Goal: Task Accomplishment & Management: Complete application form

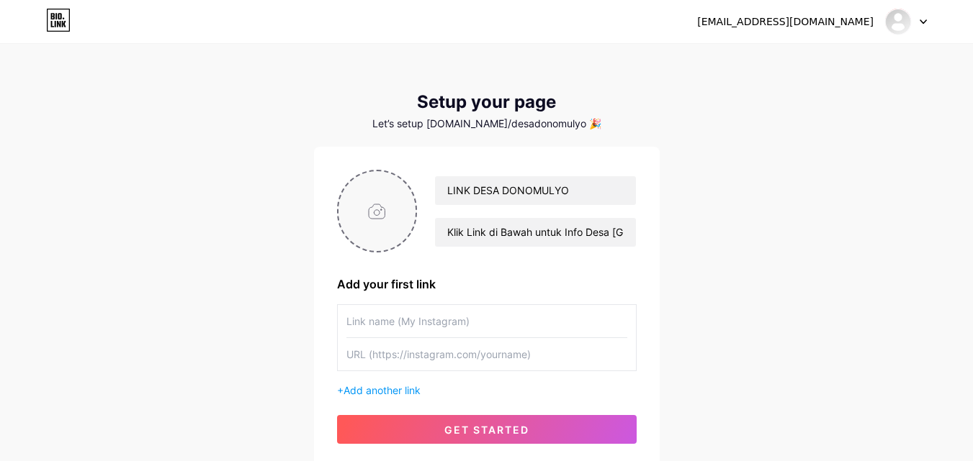
scroll to position [72, 0]
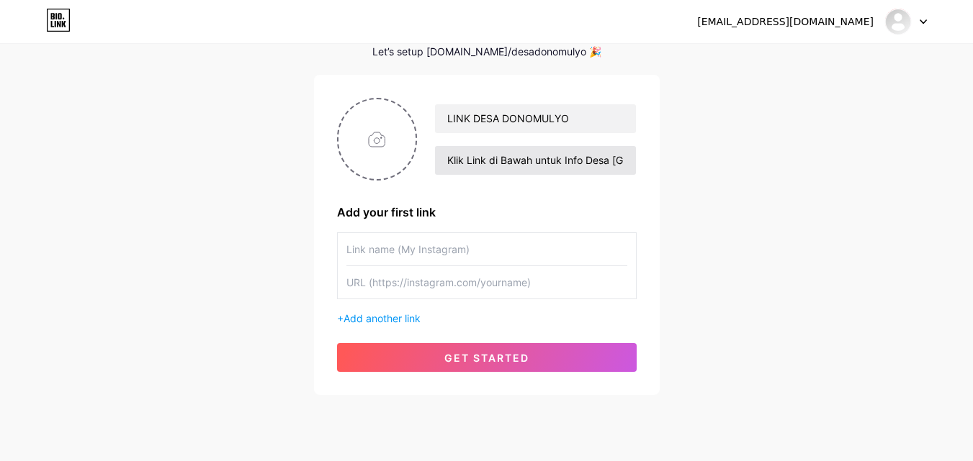
click at [478, 168] on input "Klik Link di Bawah untuk Info Desa [GEOGRAPHIC_DATA], [GEOGRAPHIC_DATA], [GEOGR…" at bounding box center [535, 160] width 200 height 29
type input "Link di Bawah untuk Info Desa [GEOGRAPHIC_DATA], [GEOGRAPHIC_DATA], [GEOGRAPHIC…"
click at [387, 136] on input "file" at bounding box center [377, 139] width 78 height 80
type input "C:\fakepath\Logo Magelang Desa.jpg"
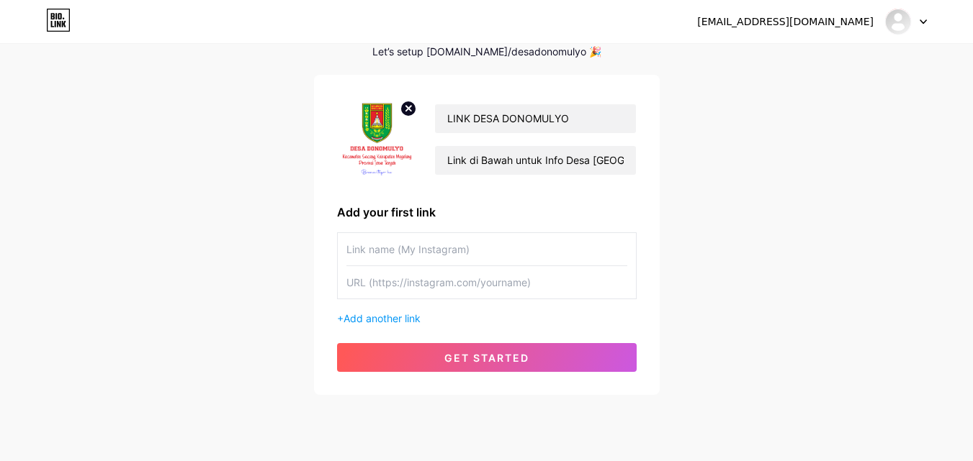
click at [376, 248] on input "text" at bounding box center [486, 249] width 281 height 32
click at [387, 252] on input "Desa" at bounding box center [486, 249] width 281 height 32
type input "Web Desaid"
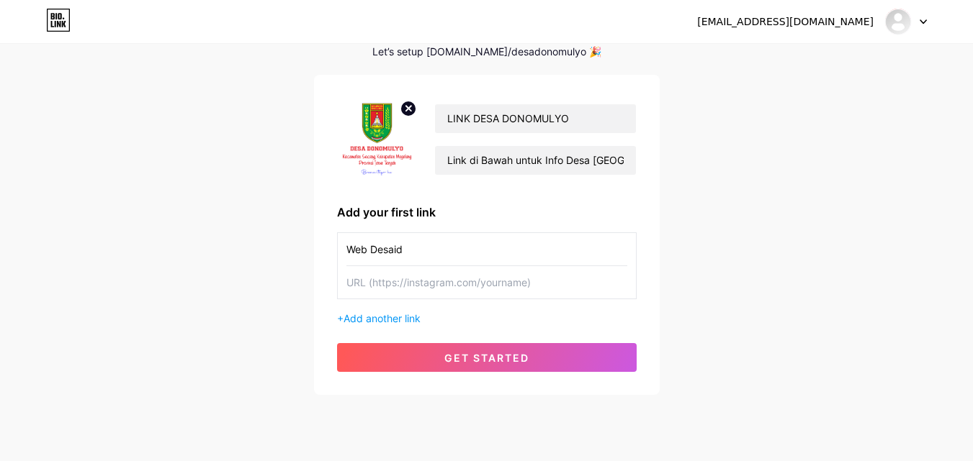
click at [405, 279] on input "text" at bounding box center [486, 282] width 281 height 32
paste input "[URL][DOMAIN_NAME]"
type input "[URL][DOMAIN_NAME]"
click at [418, 241] on input "Web Desaid" at bounding box center [486, 249] width 281 height 32
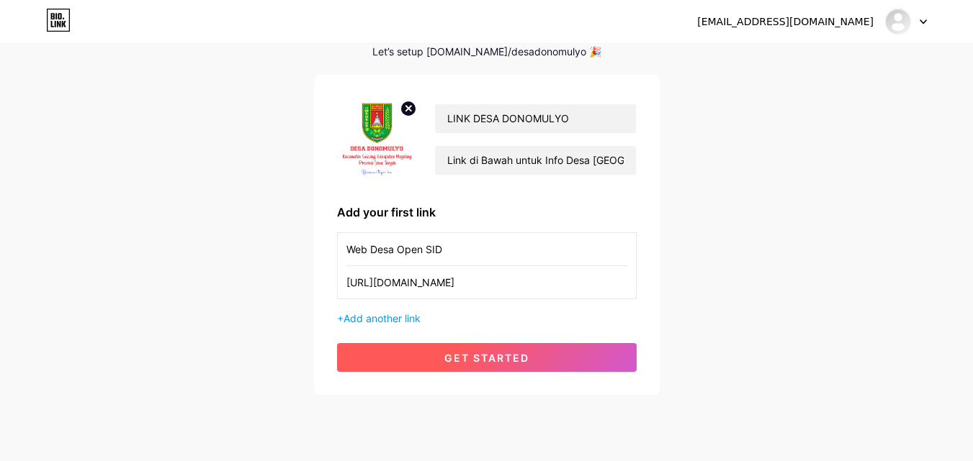
type input "Web Desa Open SID"
click at [426, 349] on button "get started" at bounding box center [487, 357] width 300 height 29
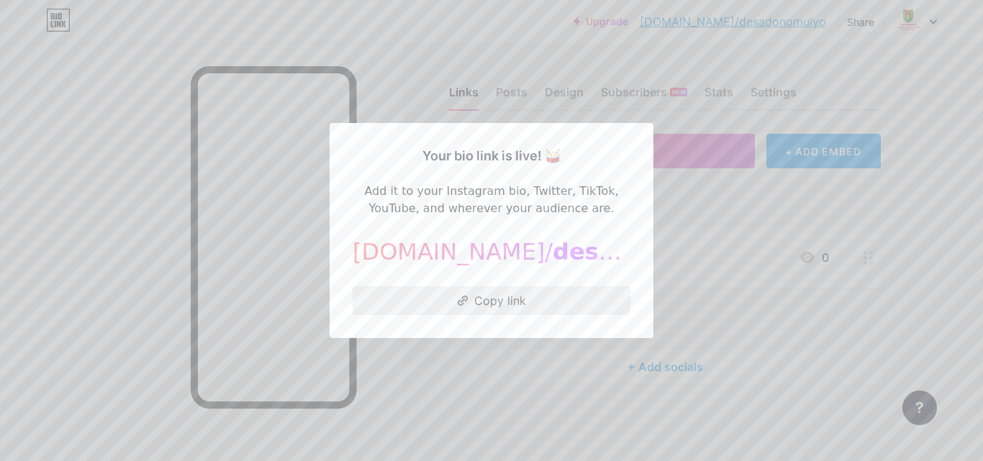
click at [472, 306] on button "Copy link" at bounding box center [492, 301] width 278 height 29
click at [24, 150] on div at bounding box center [491, 230] width 983 height 461
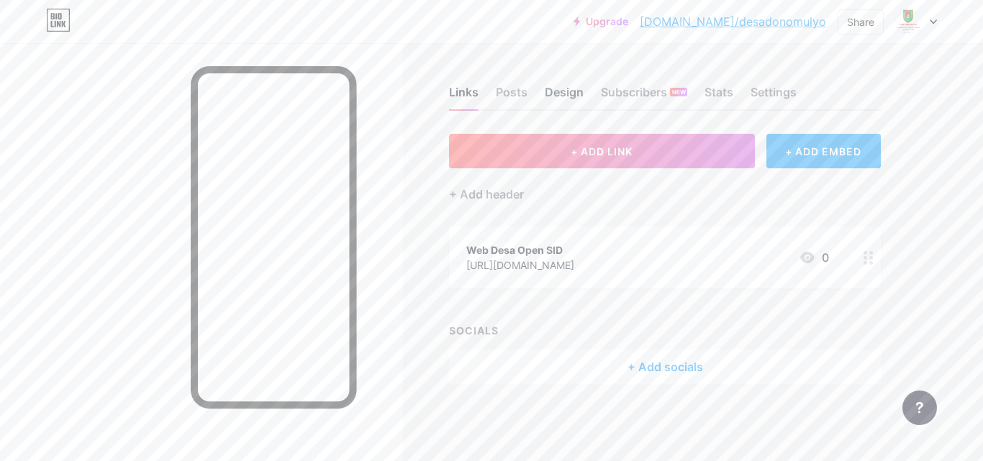
click at [557, 98] on div "Design" at bounding box center [564, 97] width 39 height 26
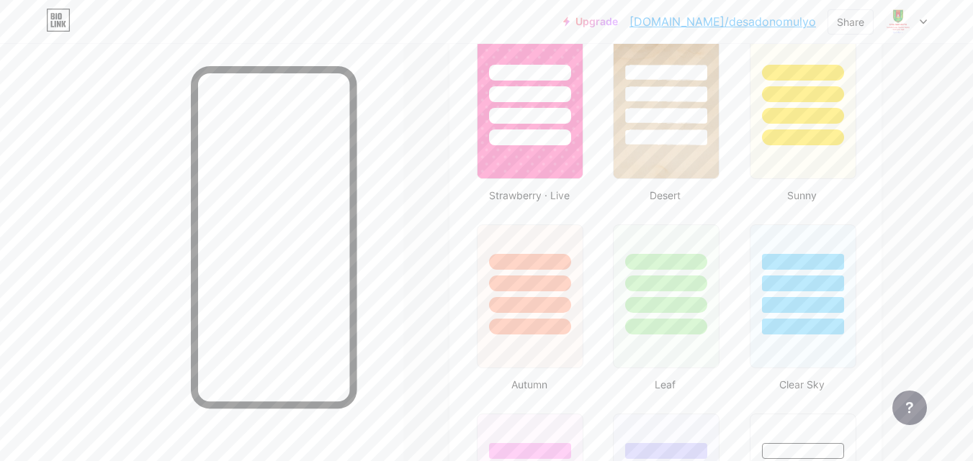
scroll to position [1080, 0]
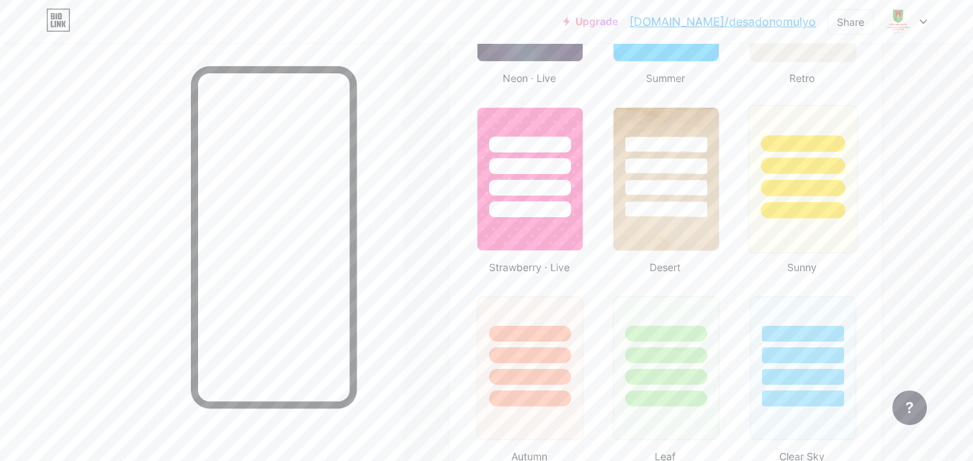
click at [829, 200] on div at bounding box center [802, 162] width 108 height 113
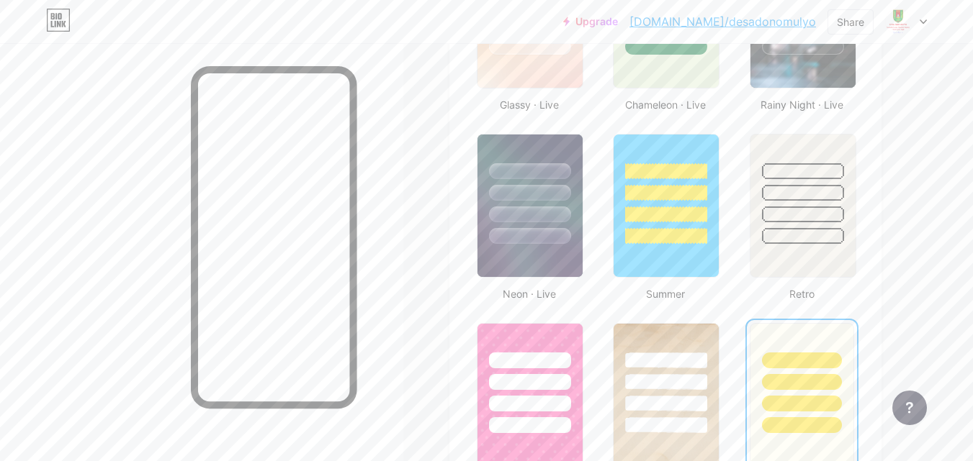
scroll to position [648, 0]
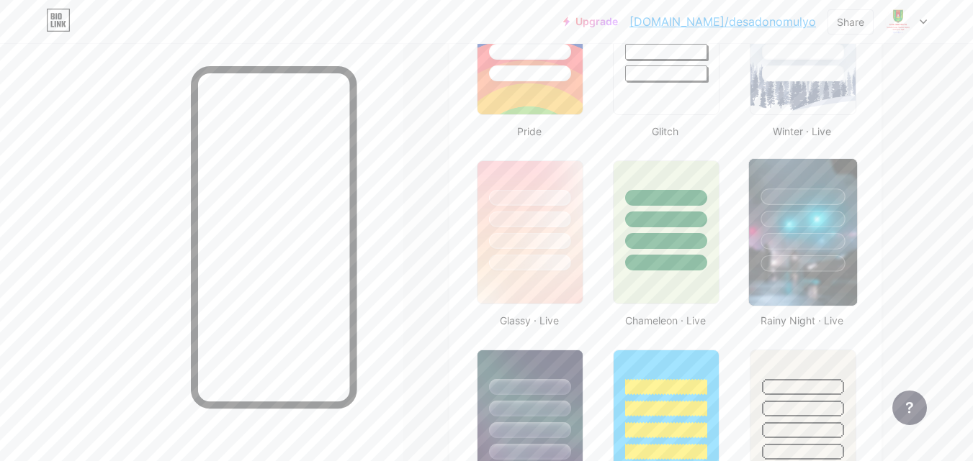
click at [832, 228] on div at bounding box center [802, 215] width 108 height 113
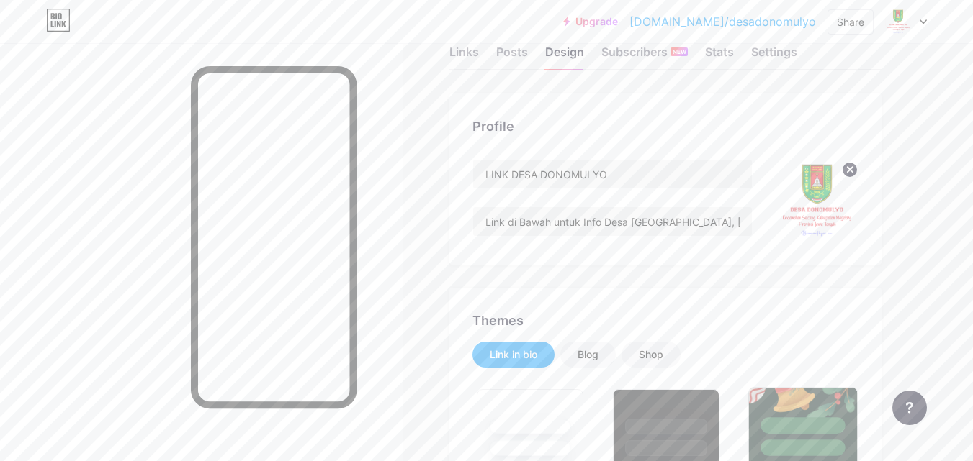
scroll to position [0, 0]
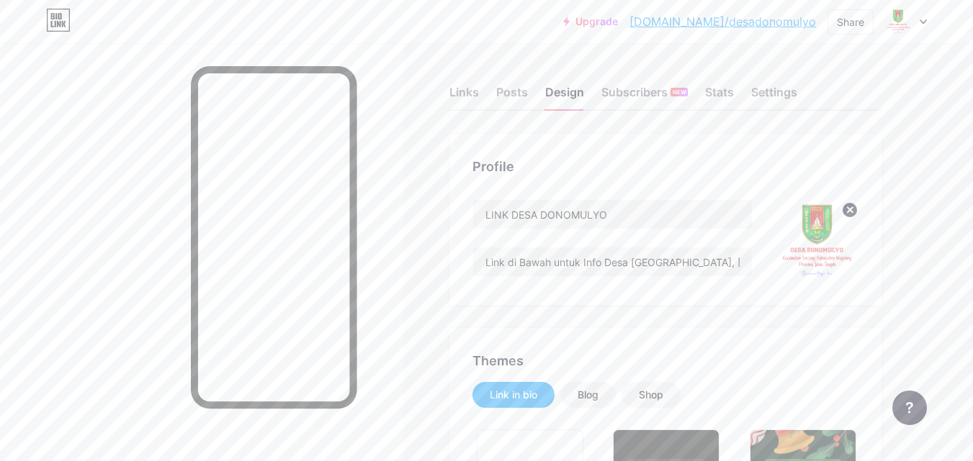
click at [915, 23] on div at bounding box center [906, 22] width 42 height 26
click at [518, 96] on div "Posts" at bounding box center [512, 97] width 32 height 26
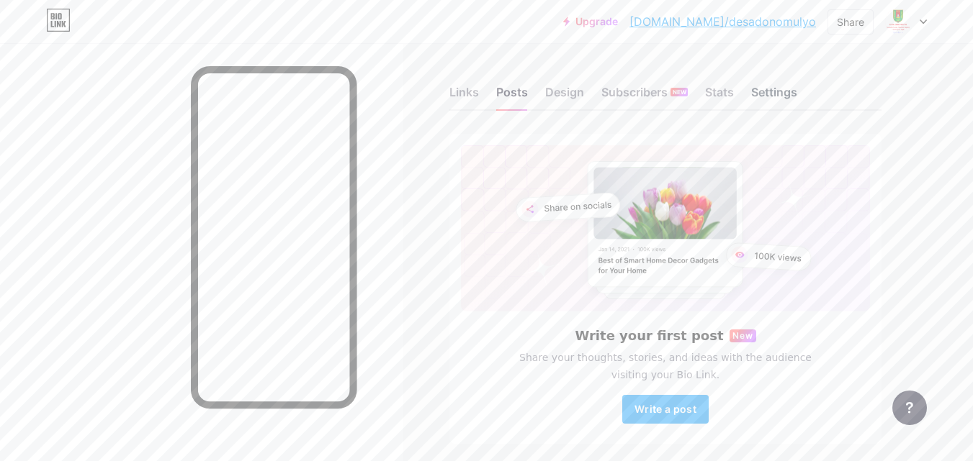
click at [773, 101] on div "Settings" at bounding box center [774, 97] width 46 height 26
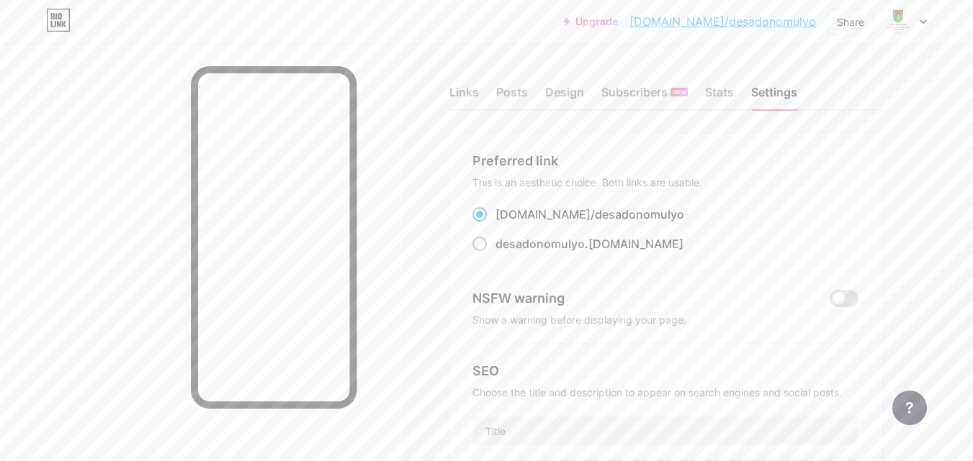
click at [564, 243] on span "desadonomulyo" at bounding box center [539, 244] width 89 height 14
click at [505, 253] on input "desadonomulyo .bio.link" at bounding box center [499, 257] width 9 height 9
radio input "true"
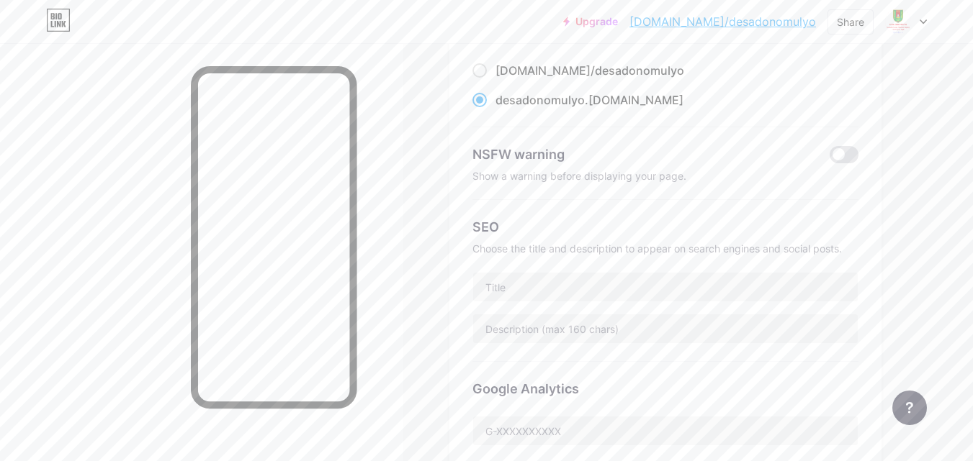
scroll to position [288, 0]
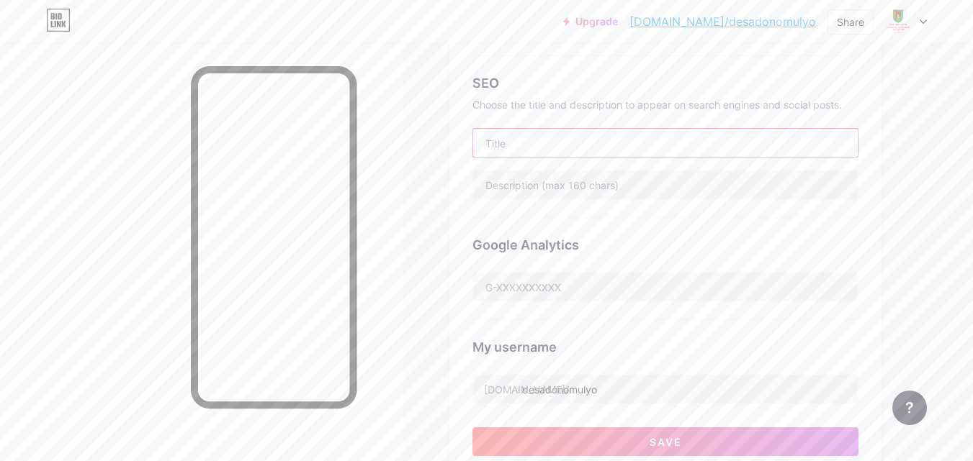
click at [605, 156] on input "text" at bounding box center [665, 143] width 384 height 29
type input "link desa donomulyo"
click at [631, 176] on input "text" at bounding box center [665, 185] width 384 height 29
type input "d"
click at [570, 286] on input "text" at bounding box center [665, 287] width 384 height 29
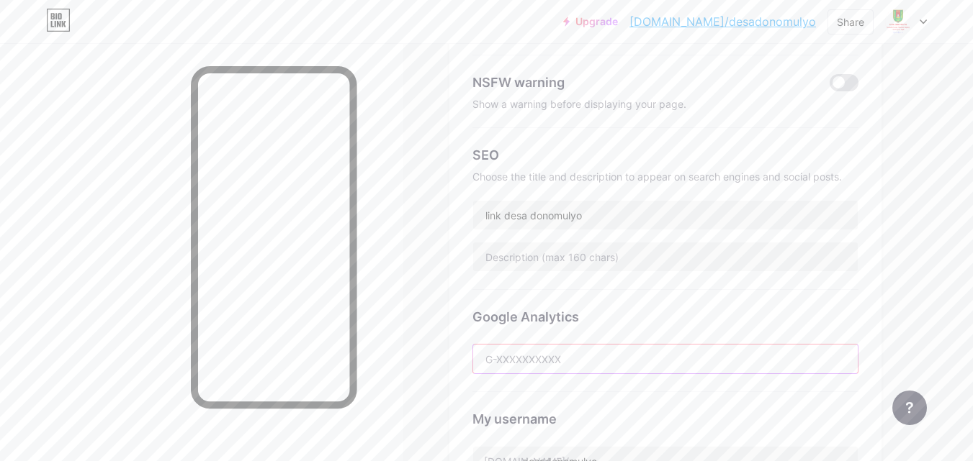
scroll to position [0, 0]
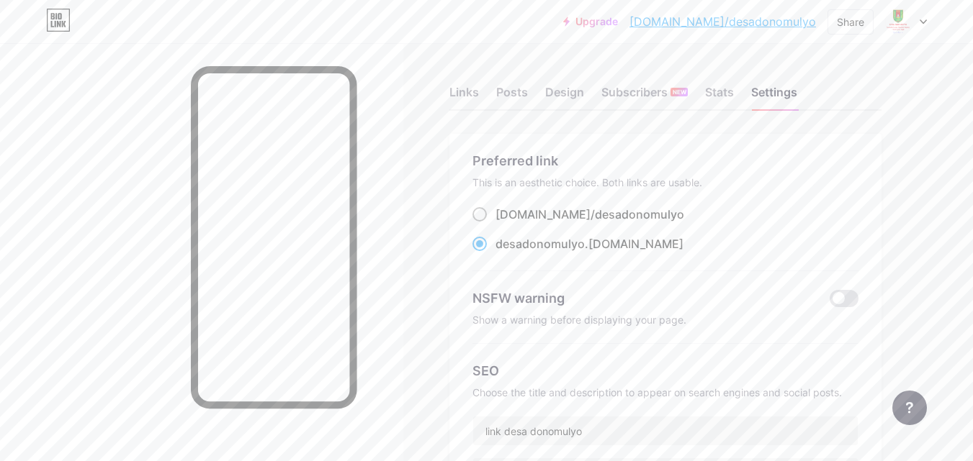
click at [595, 213] on span "desadonomulyo" at bounding box center [639, 214] width 89 height 14
click at [505, 223] on input "bio.link/ desadonomulyo" at bounding box center [499, 227] width 9 height 9
radio input "true"
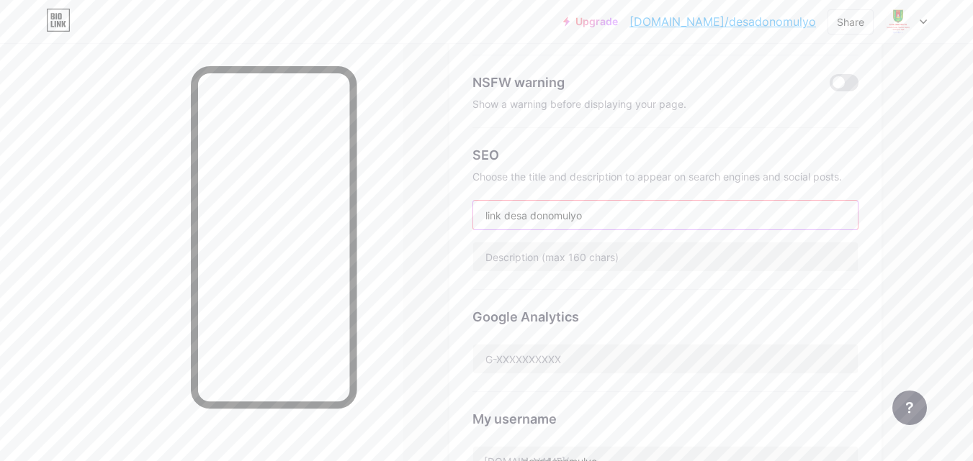
drag, startPoint x: 548, startPoint y: 215, endPoint x: 422, endPoint y: 216, distance: 126.0
click at [422, 216] on div "Links Posts Design Subscribers NEW Stats Settings Preferred link This is an aes…" at bounding box center [471, 395] width 942 height 1136
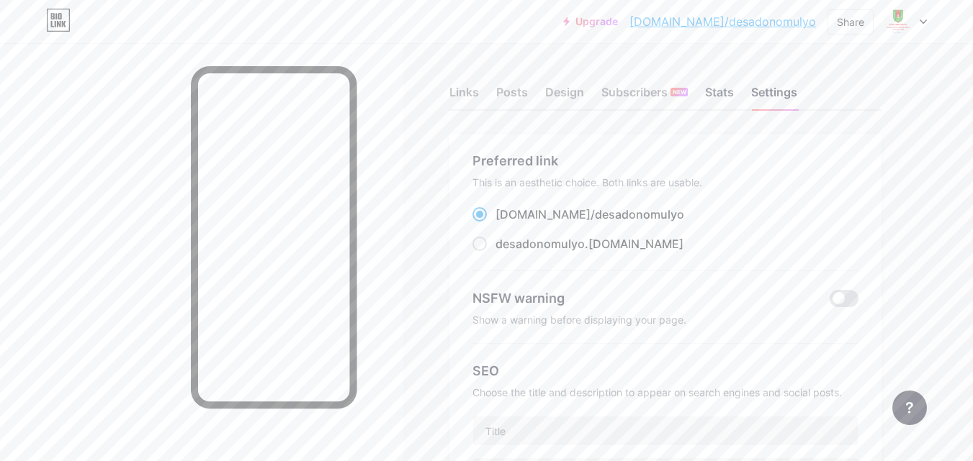
click at [711, 99] on div "Stats" at bounding box center [719, 97] width 29 height 26
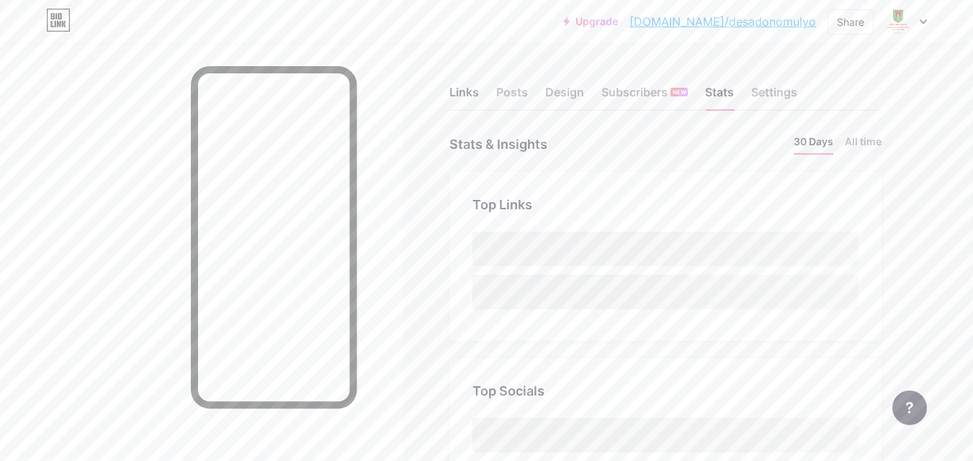
click at [476, 95] on div "Links" at bounding box center [464, 97] width 30 height 26
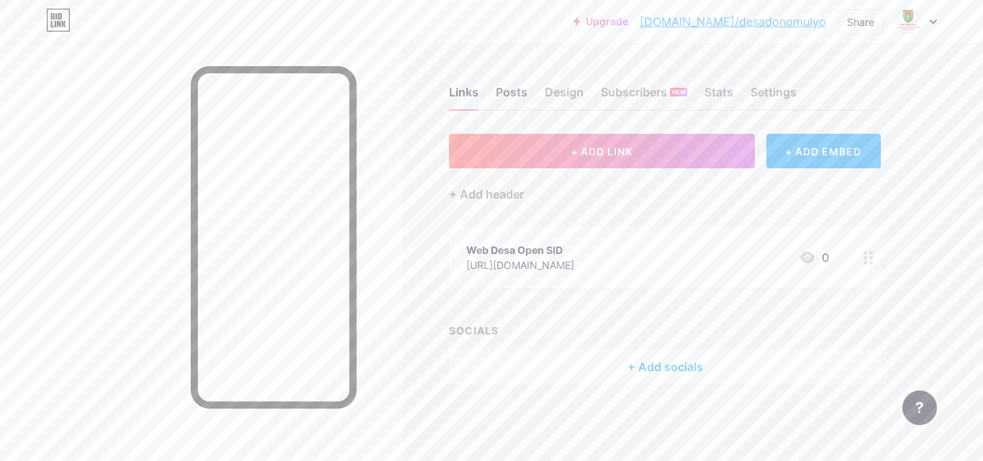
click at [499, 96] on div "Posts" at bounding box center [512, 97] width 32 height 26
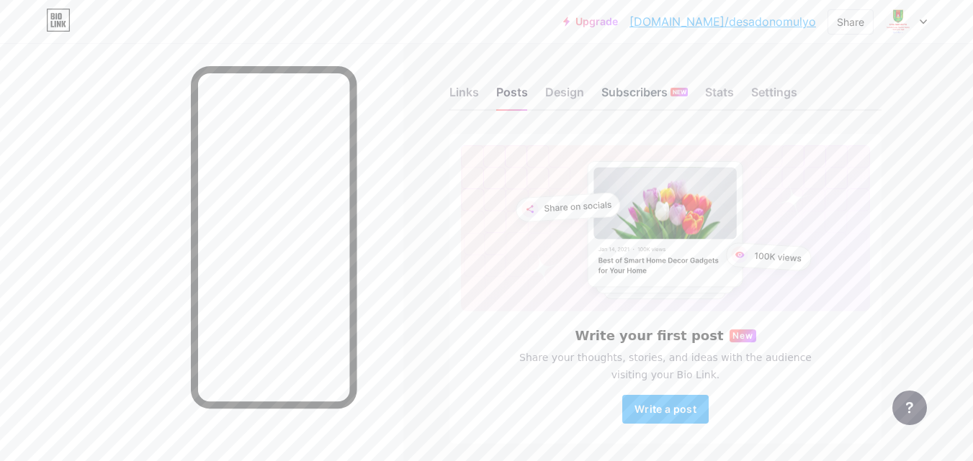
click at [623, 98] on div "Subscribers NEW" at bounding box center [644, 97] width 86 height 26
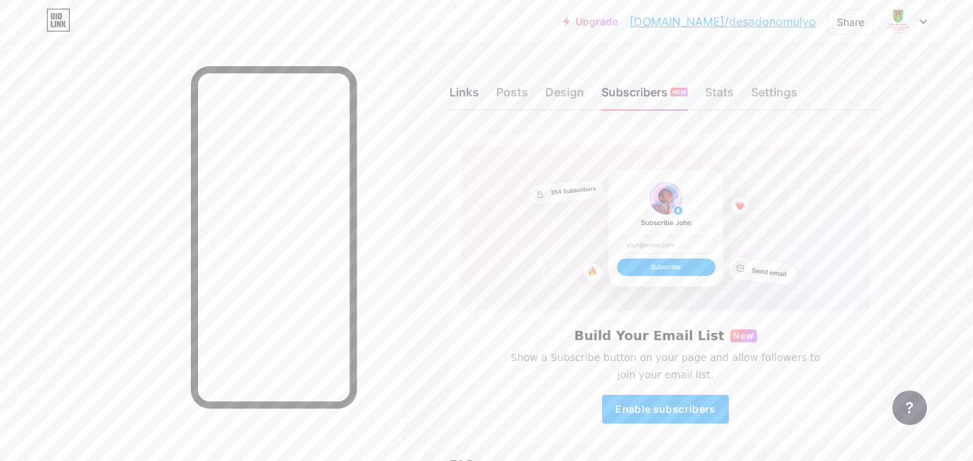
click at [456, 93] on div "Links" at bounding box center [464, 97] width 30 height 26
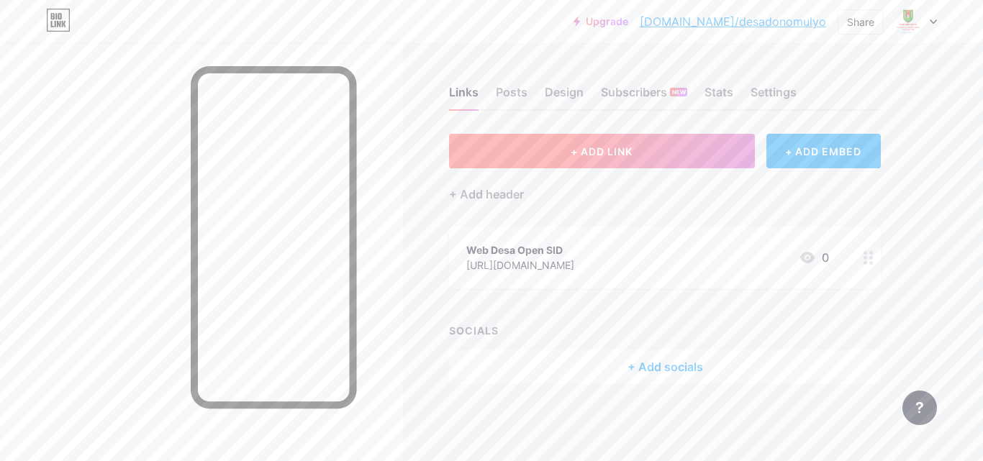
click at [591, 151] on span "+ ADD LINK" at bounding box center [602, 151] width 62 height 12
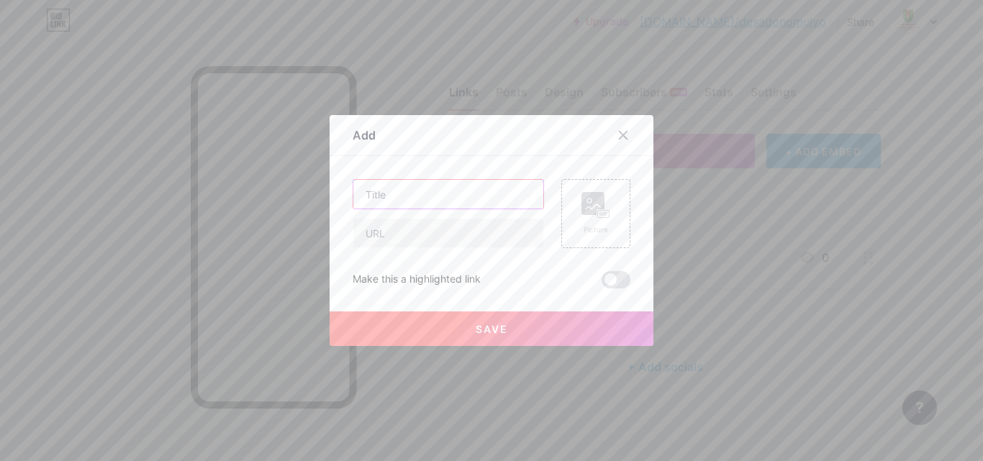
click at [416, 201] on input "text" at bounding box center [449, 194] width 190 height 29
type input "Barcode Link Desa [GEOGRAPHIC_DATA]"
click at [418, 235] on input "text" at bounding box center [449, 233] width 190 height 29
paste input "[URL][DOMAIN_NAME]"
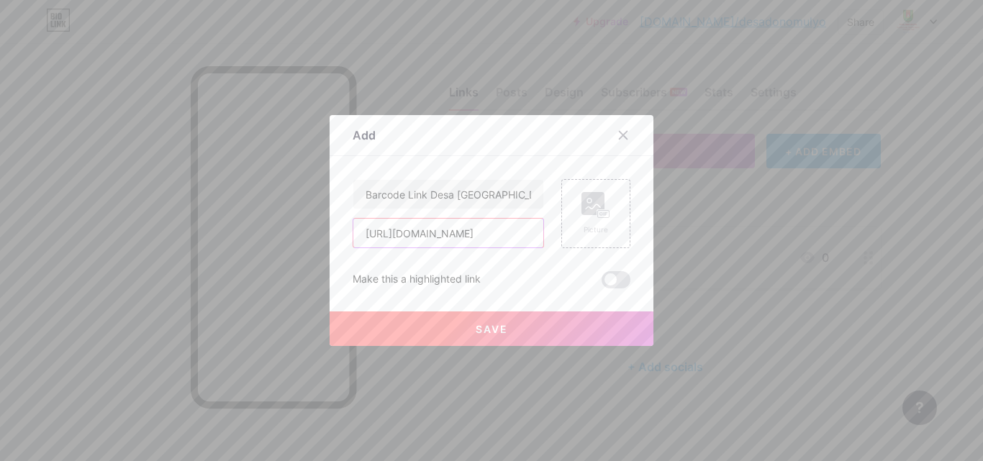
type input "[URL][DOMAIN_NAME]"
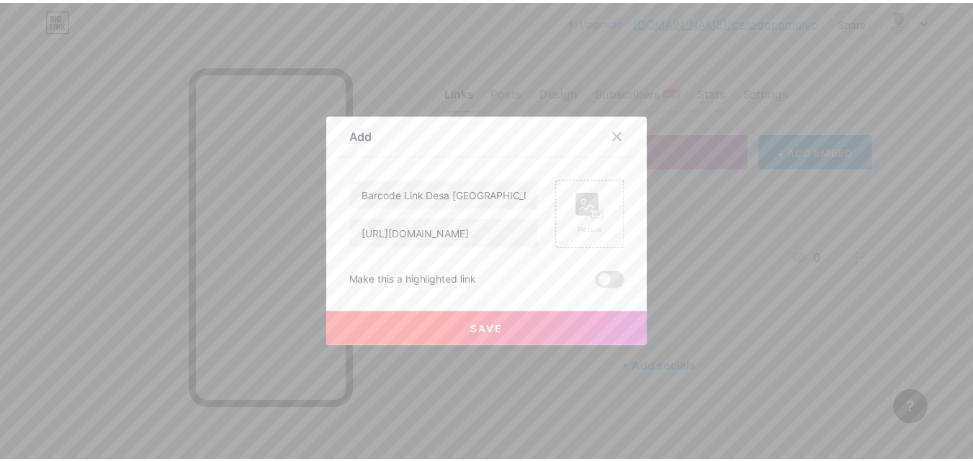
scroll to position [0, 0]
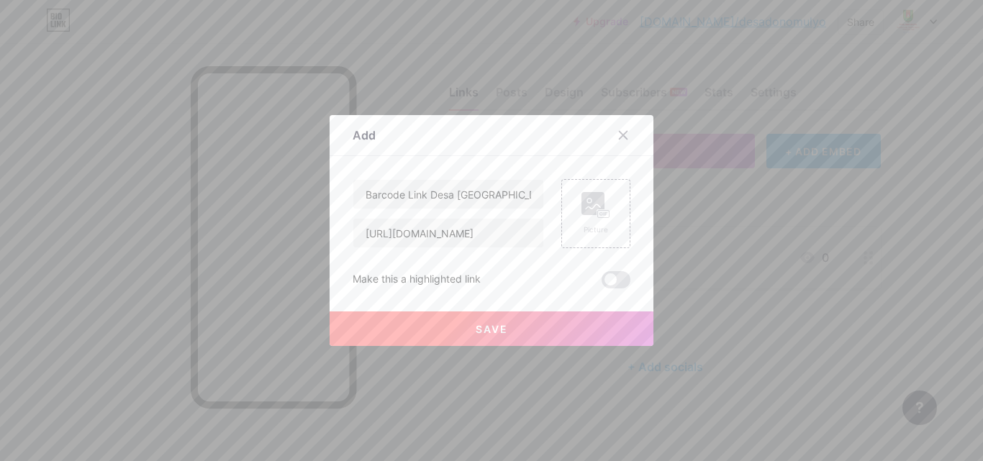
click at [481, 331] on span "Save" at bounding box center [492, 329] width 32 height 12
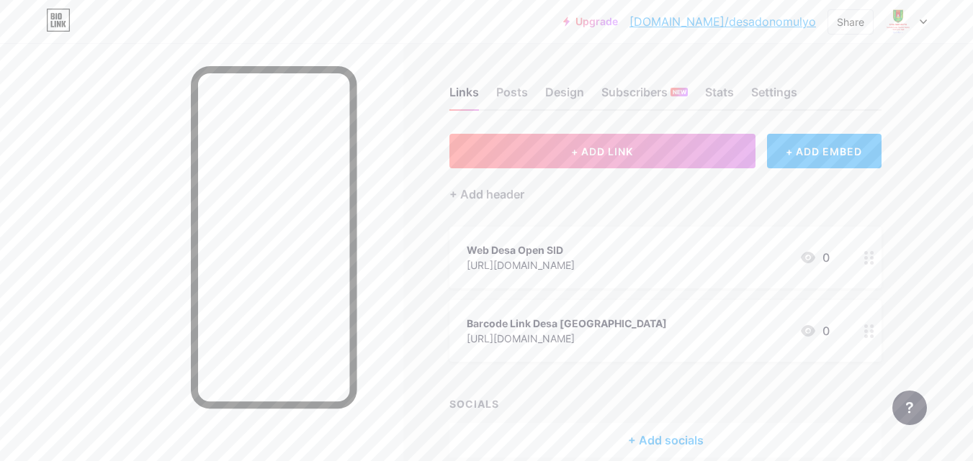
click at [667, 339] on div "[URL][DOMAIN_NAME]" at bounding box center [567, 338] width 200 height 15
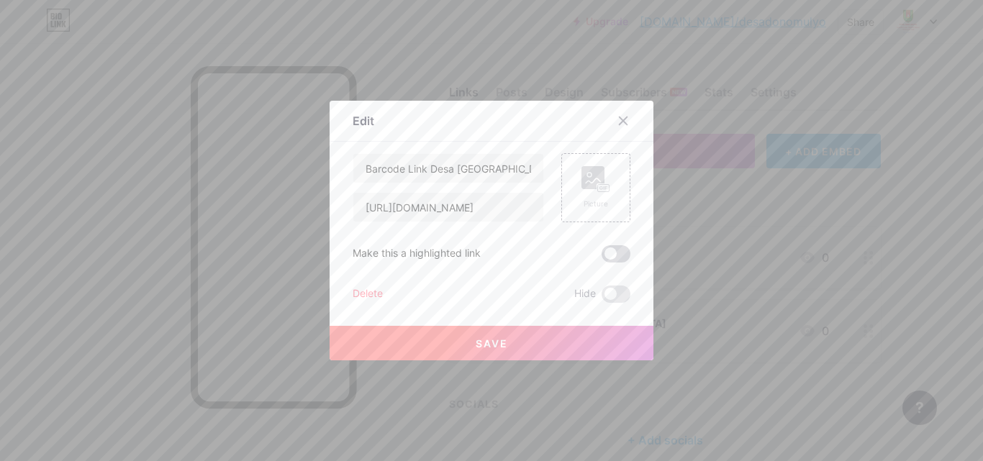
click at [617, 255] on span at bounding box center [616, 254] width 29 height 17
click at [602, 258] on input "checkbox" at bounding box center [602, 258] width 0 height 0
click at [521, 341] on button "Save" at bounding box center [492, 343] width 324 height 35
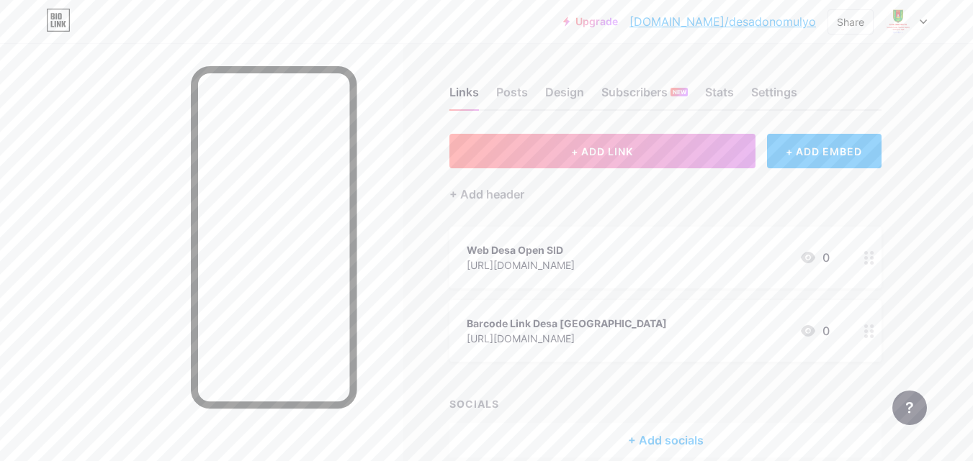
click at [842, 336] on div "Barcode Link Desa Donomulyo https://drive.google.com/file/d/1QcZ4b4xcZyeB8A9dkr…" at bounding box center [665, 331] width 432 height 62
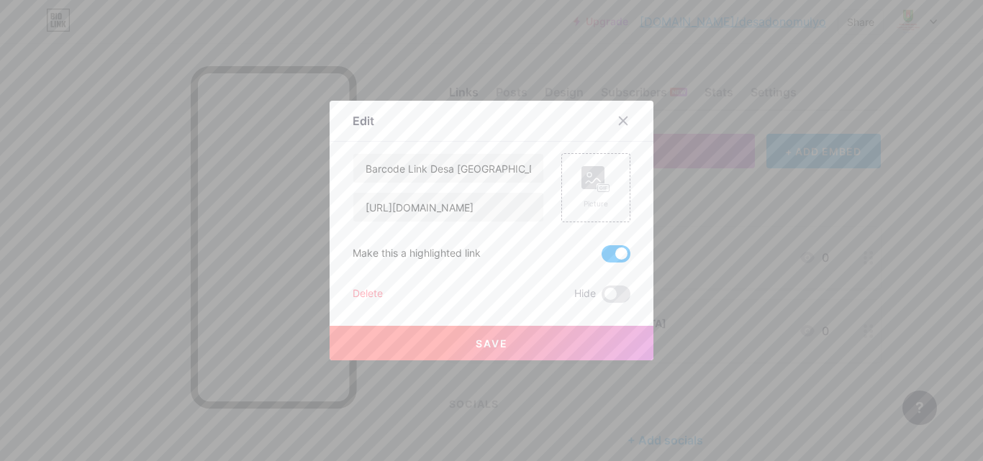
click at [605, 254] on span at bounding box center [616, 254] width 29 height 17
click at [602, 258] on input "checkbox" at bounding box center [602, 258] width 0 height 0
click at [551, 344] on button "Save" at bounding box center [492, 343] width 324 height 35
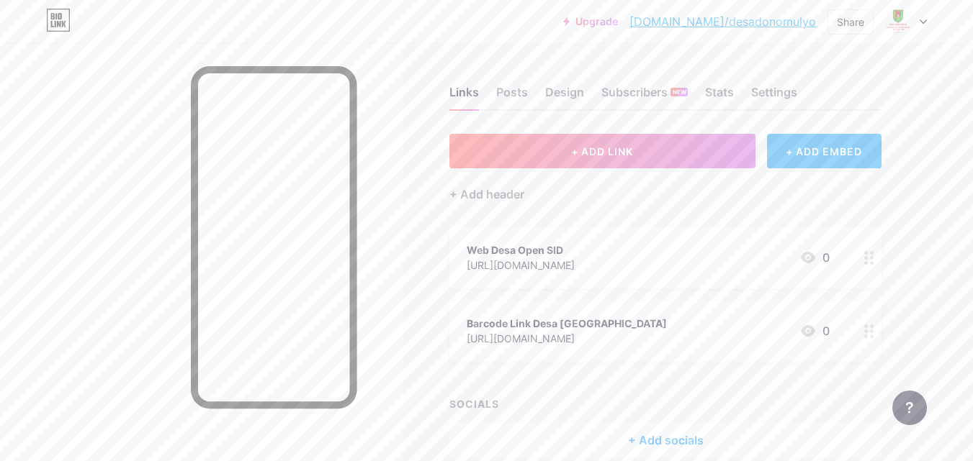
click at [848, 261] on div "Web Desa Open SID https://desadonomulyo.magelangkab.go.id/First 0" at bounding box center [665, 258] width 432 height 62
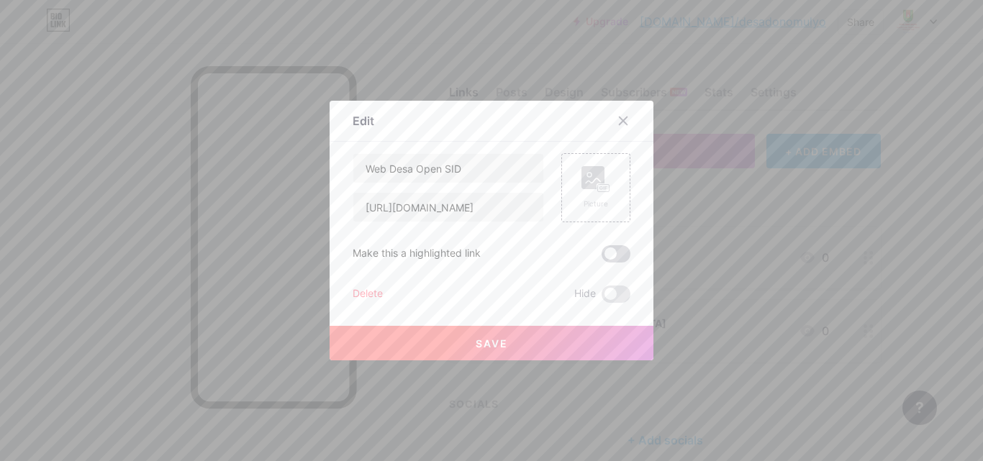
click at [612, 256] on span at bounding box center [616, 254] width 29 height 17
click at [602, 258] on input "checkbox" at bounding box center [602, 258] width 0 height 0
click at [512, 345] on button "Save" at bounding box center [492, 343] width 324 height 35
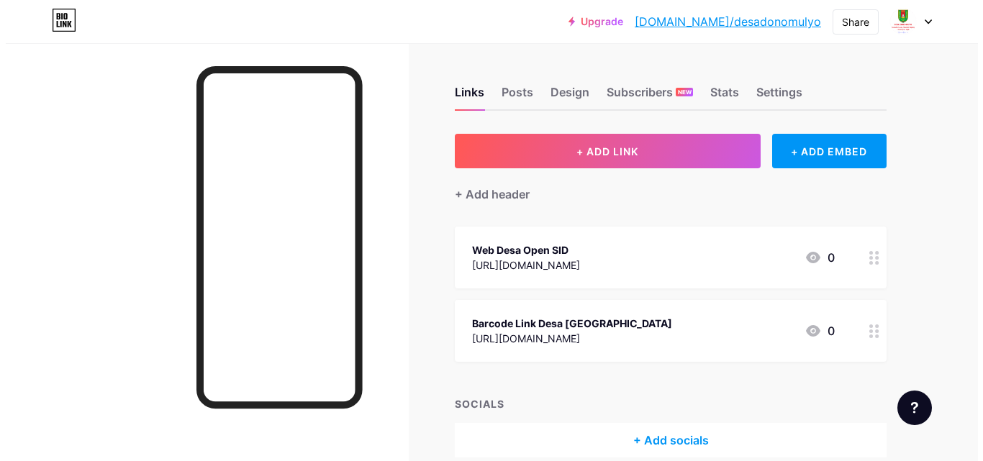
scroll to position [68, 0]
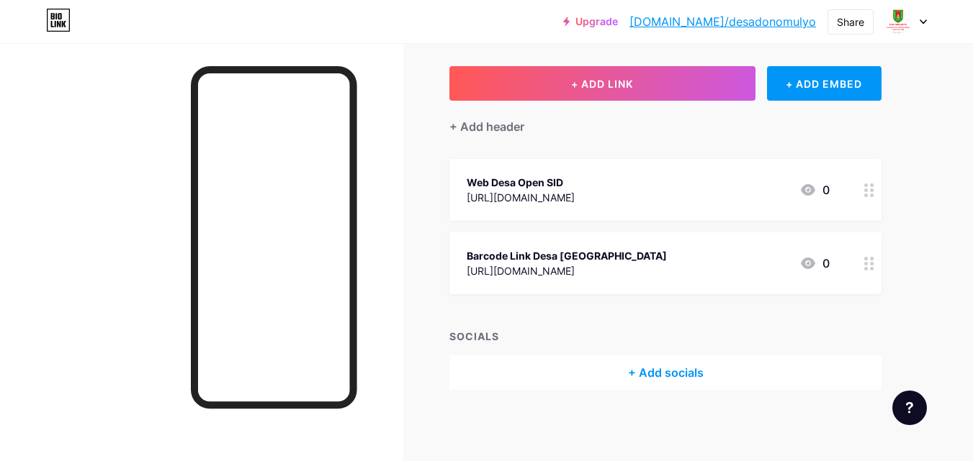
click at [673, 377] on div "+ Add socials" at bounding box center [665, 373] width 432 height 35
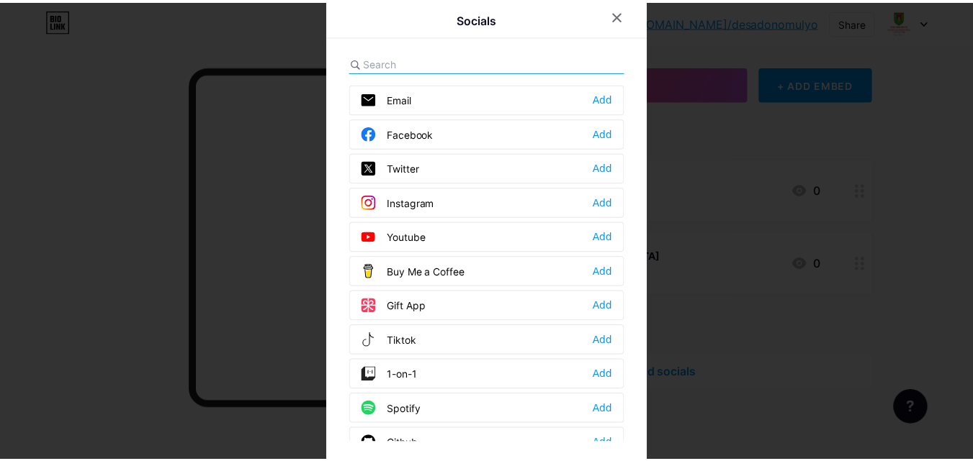
scroll to position [72, 0]
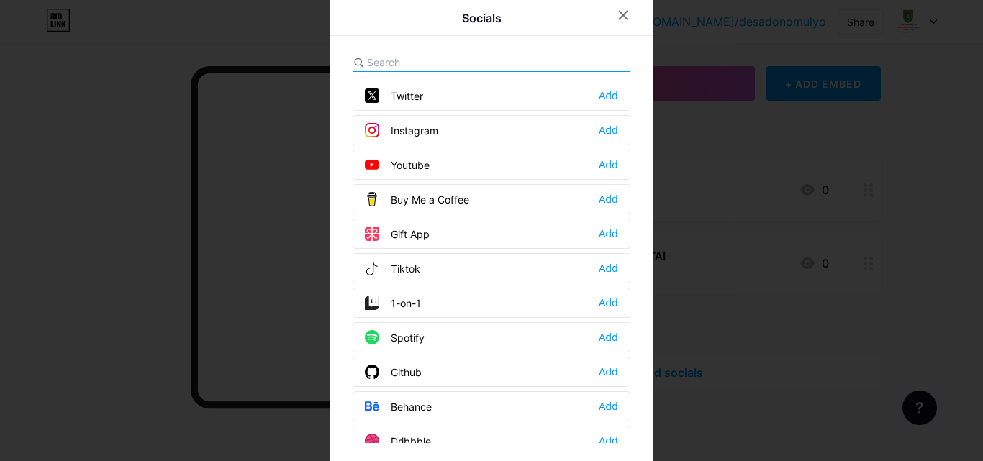
click at [716, 197] on div at bounding box center [491, 230] width 983 height 461
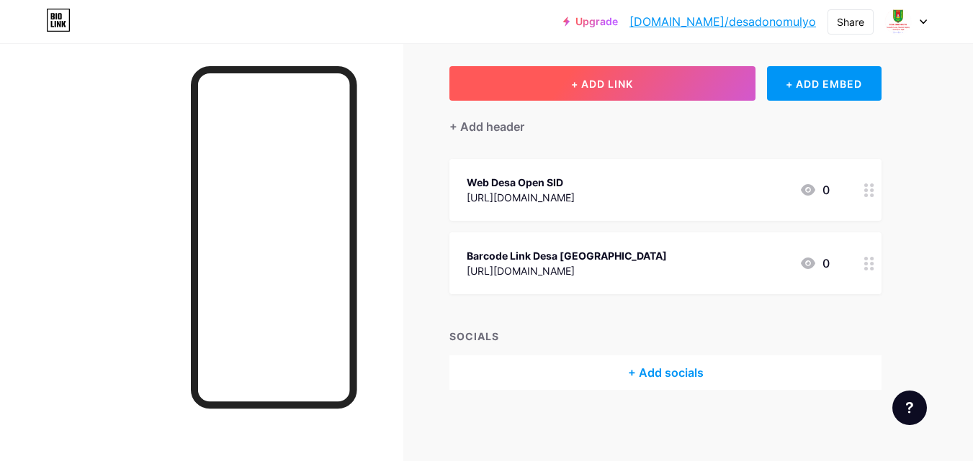
scroll to position [0, 0]
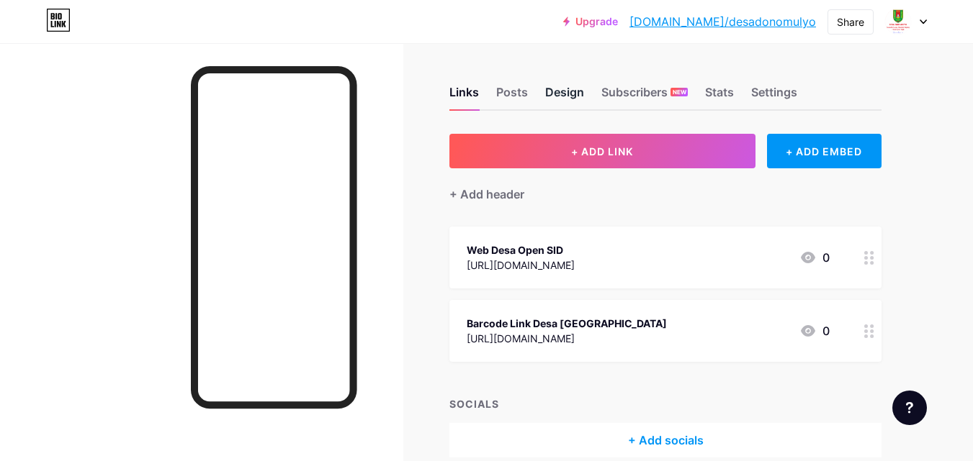
click at [573, 91] on div "Design" at bounding box center [564, 97] width 39 height 26
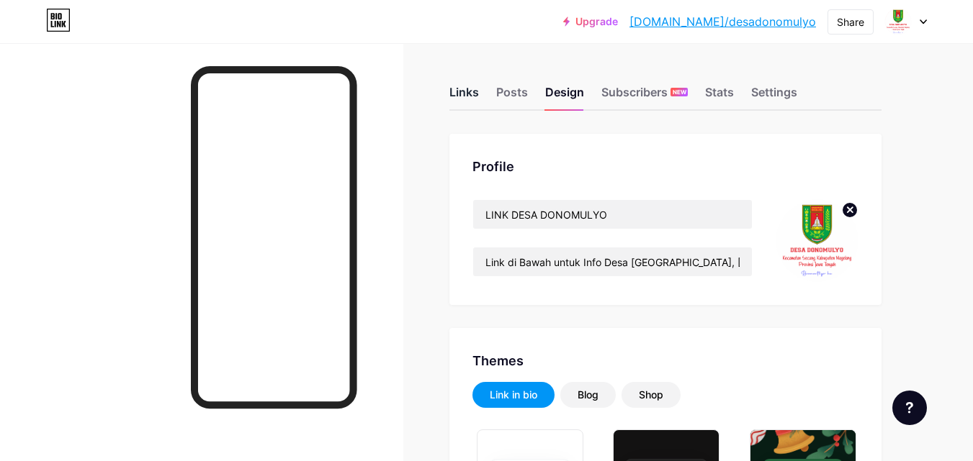
click at [469, 94] on div "Links" at bounding box center [464, 97] width 30 height 26
